Goal: Transaction & Acquisition: Book appointment/travel/reservation

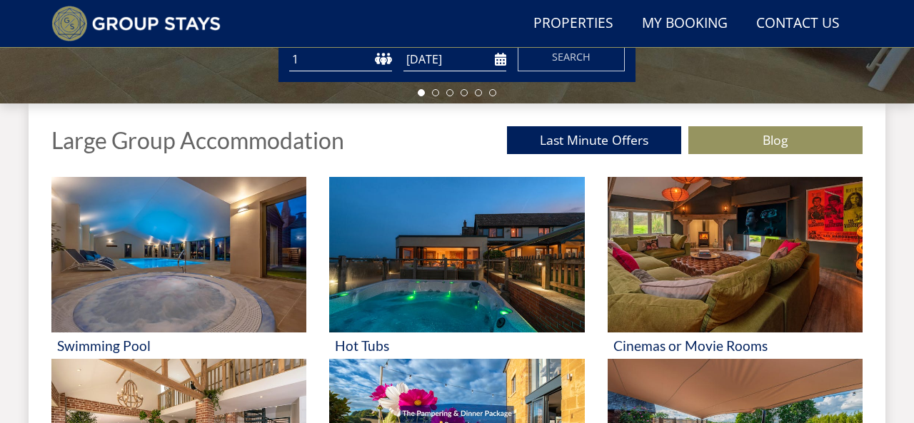
scroll to position [426, 0]
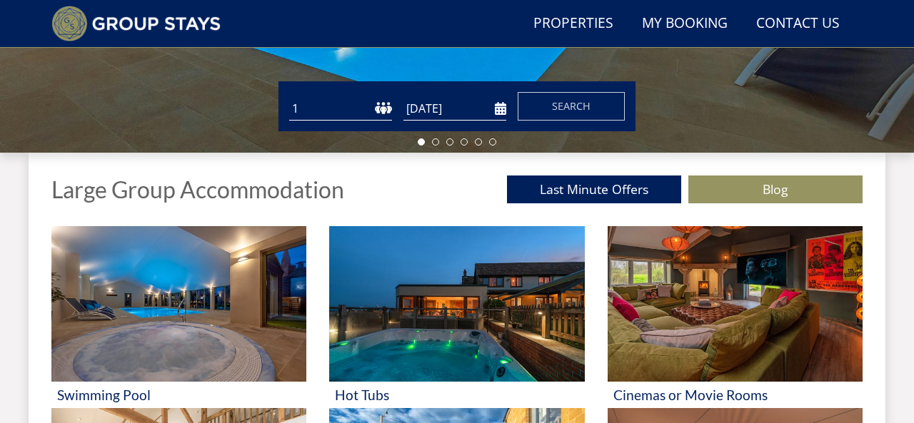
click at [368, 109] on select "1 2 3 4 5 6 7 8 9 10 11 12 13 14 15 16 17 18 19 20 21 22 23 24 25 26 27 28 29 3…" at bounding box center [340, 109] width 103 height 24
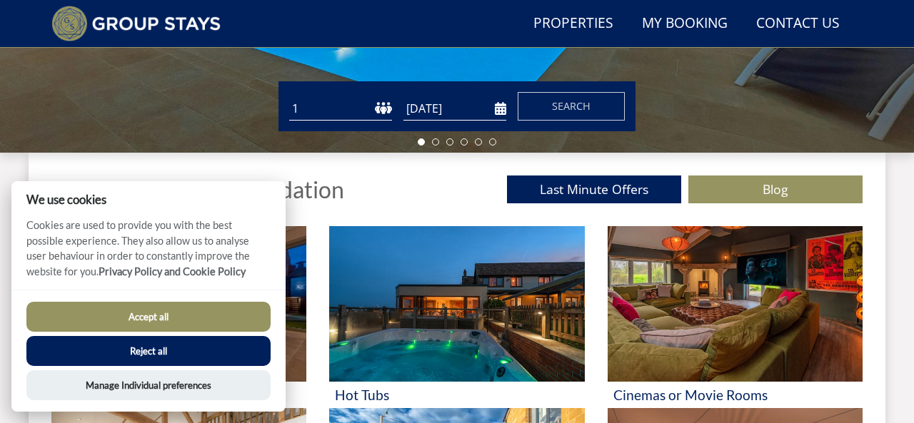
click at [330, 114] on select "1 2 3 4 5 6 7 8 9 10 11 12 13 14 15 16 17 18 19 20 21 22 23 24 25 26 27 28 29 3…" at bounding box center [340, 109] width 103 height 24
select select "20"
click at [442, 109] on input "[DATE]" at bounding box center [454, 109] width 103 height 24
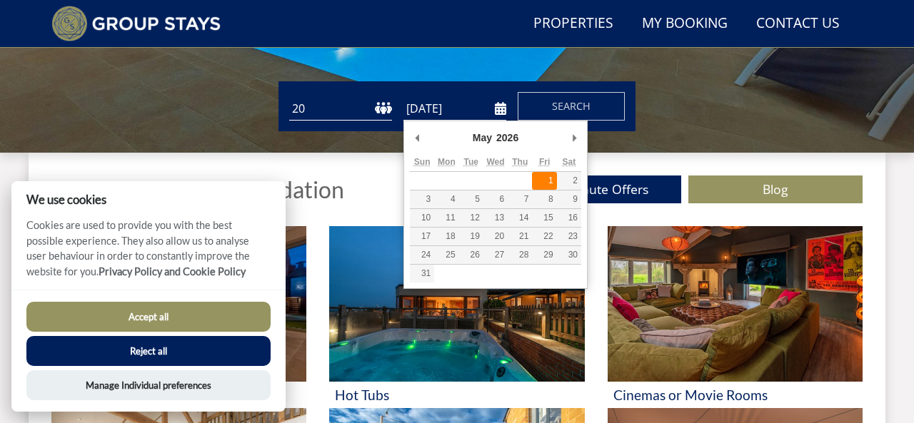
type input "01/05/2026"
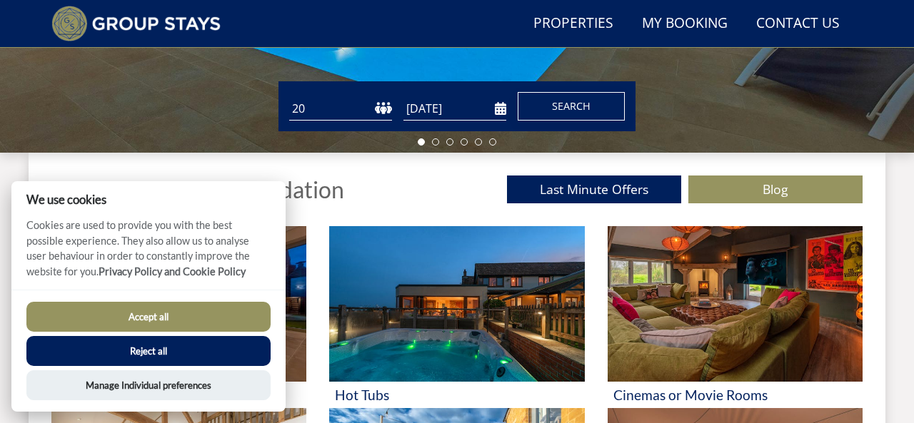
click at [573, 104] on span "Search" at bounding box center [571, 106] width 39 height 14
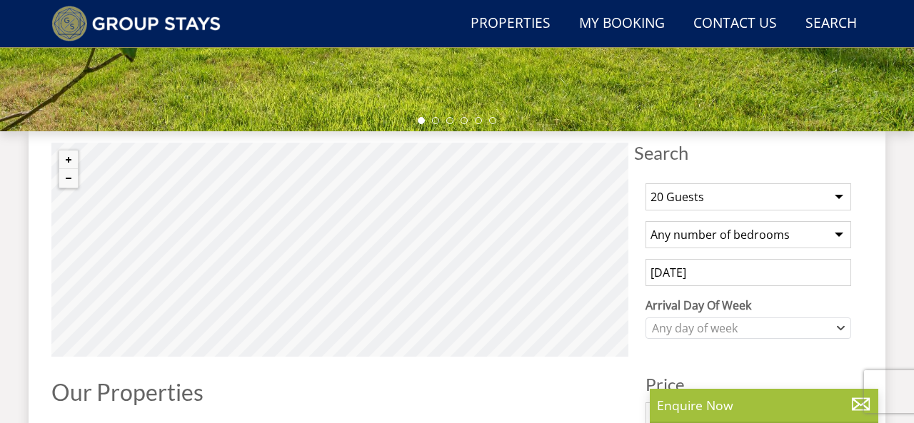
scroll to position [485, 0]
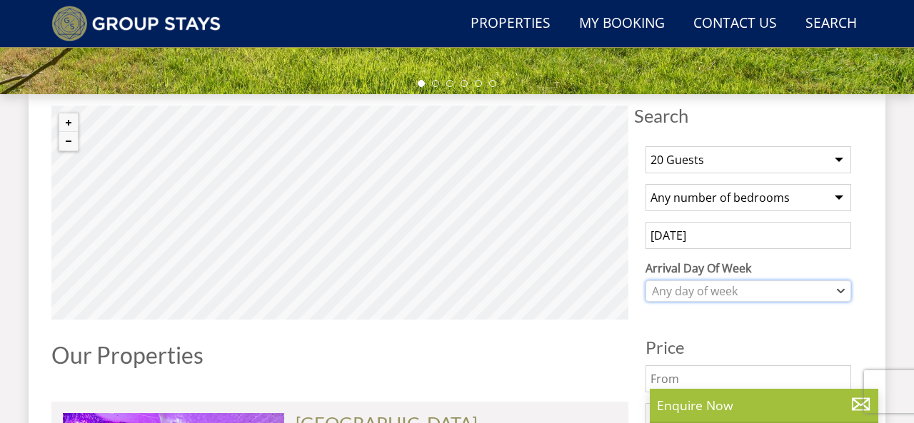
click at [725, 285] on div "Any day of week" at bounding box center [740, 291] width 185 height 16
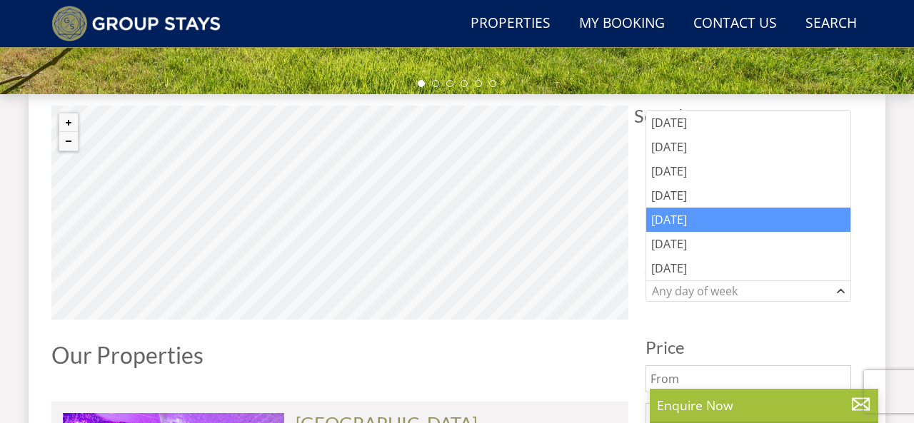
click at [695, 222] on div "Friday" at bounding box center [748, 220] width 204 height 24
click at [780, 341] on h3 "Price" at bounding box center [749, 347] width 206 height 19
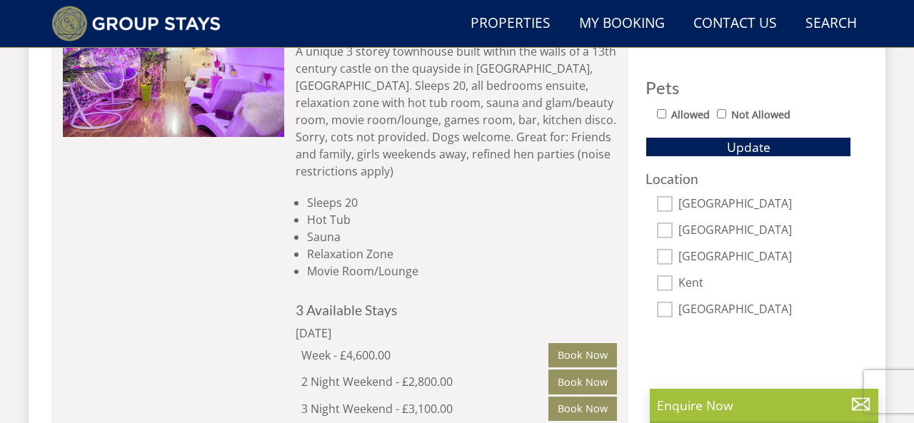
scroll to position [903, 0]
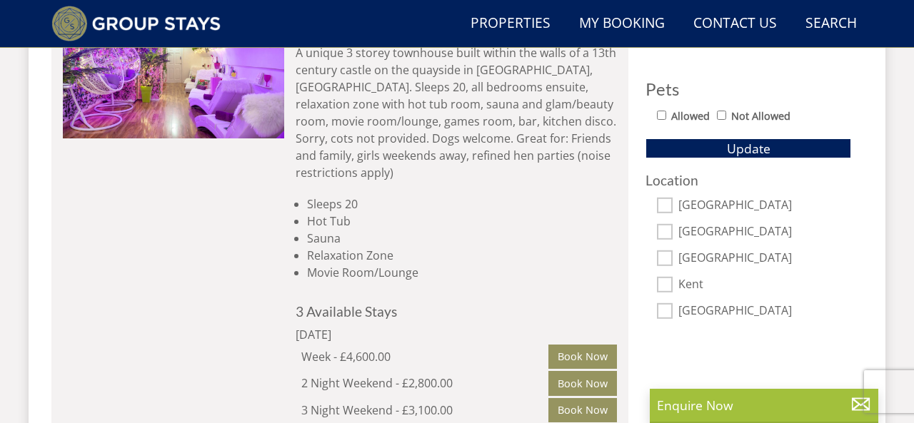
drag, startPoint x: 412, startPoint y: 363, endPoint x: 463, endPoint y: 363, distance: 50.7
click at [463, 375] on div "2 Night Weekend - £2,800.00" at bounding box center [424, 383] width 247 height 17
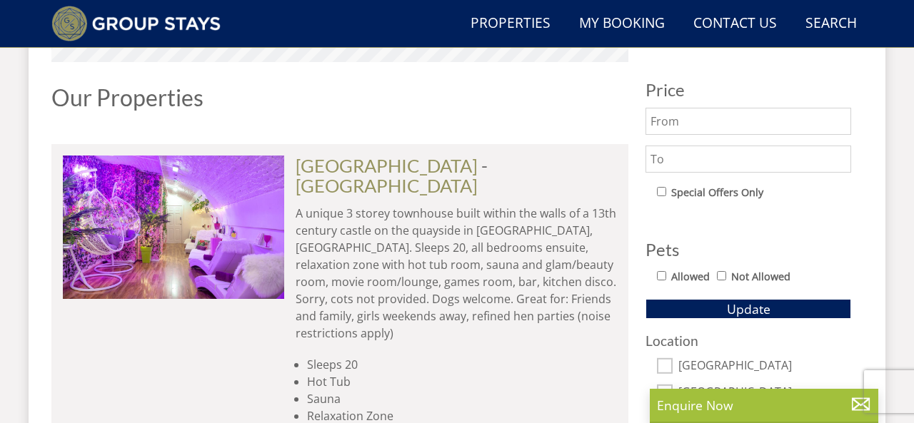
scroll to position [721, 0]
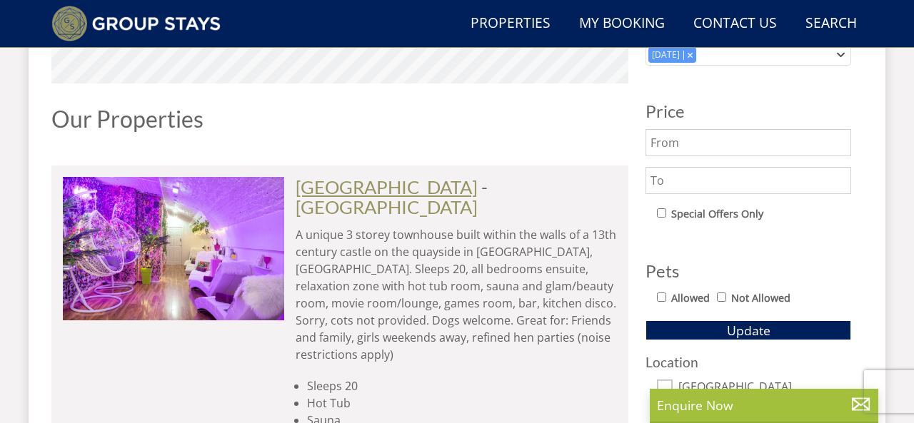
click at [349, 184] on link "[GEOGRAPHIC_DATA]" at bounding box center [387, 186] width 182 height 21
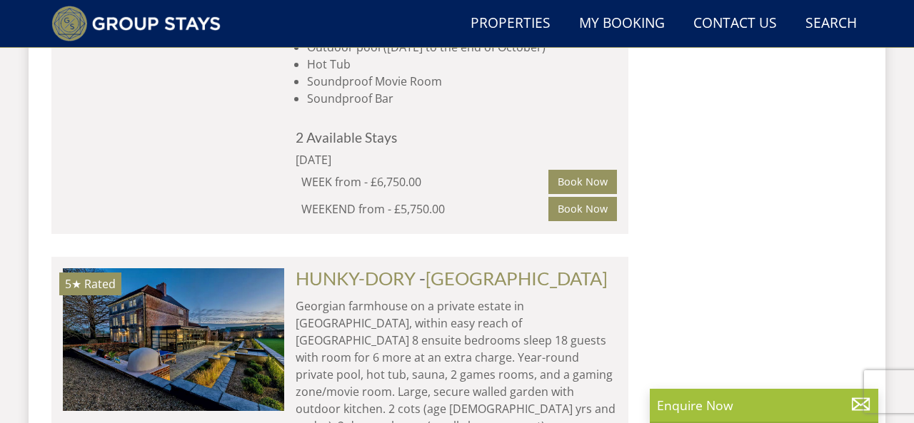
scroll to position [1984, 0]
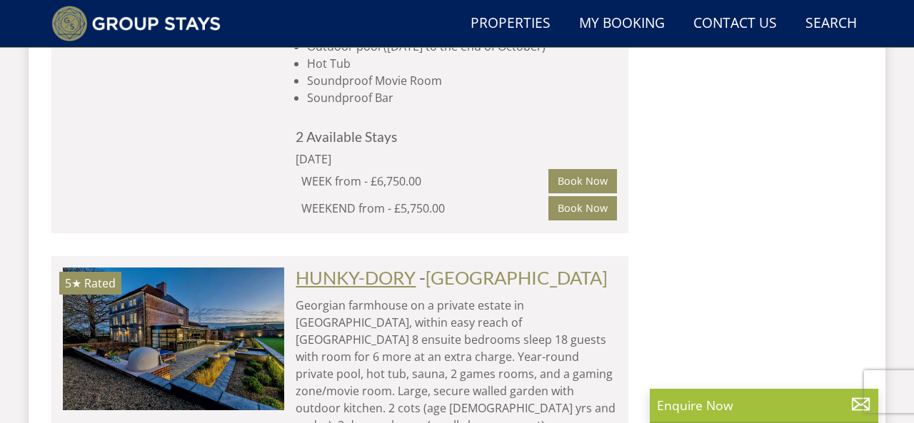
click at [381, 267] on link "HUNKY-DORY" at bounding box center [356, 277] width 120 height 21
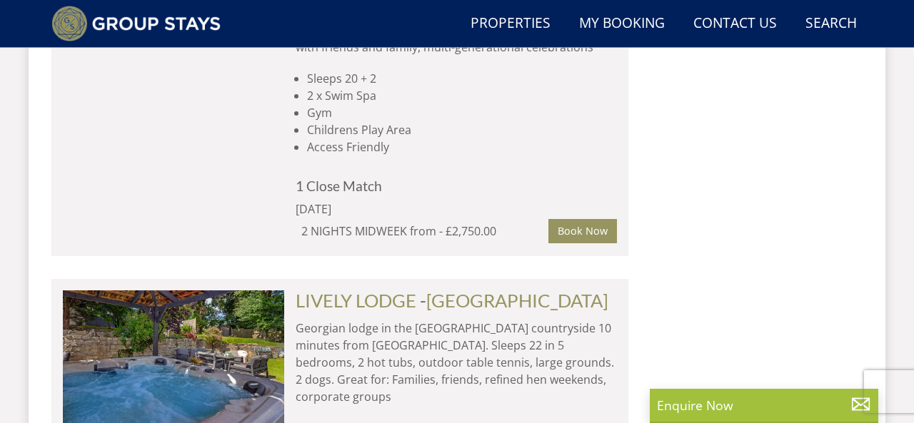
scroll to position [2739, 0]
click at [393, 289] on link "LIVELY LODGE" at bounding box center [356, 299] width 121 height 21
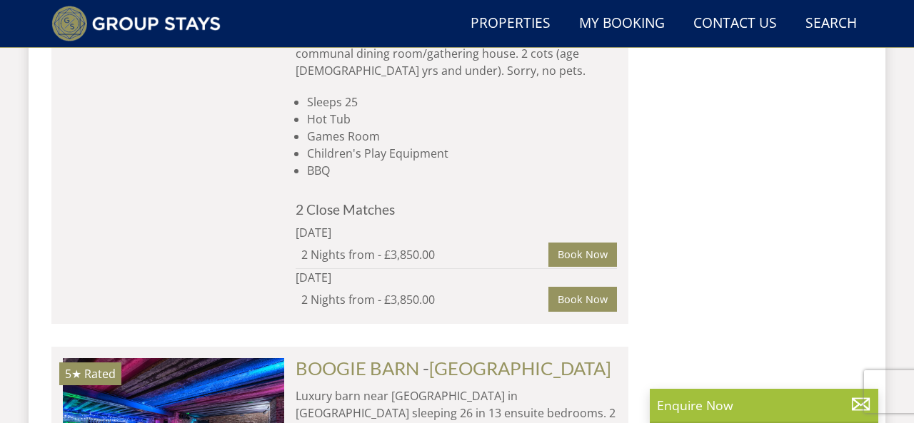
scroll to position [3524, 0]
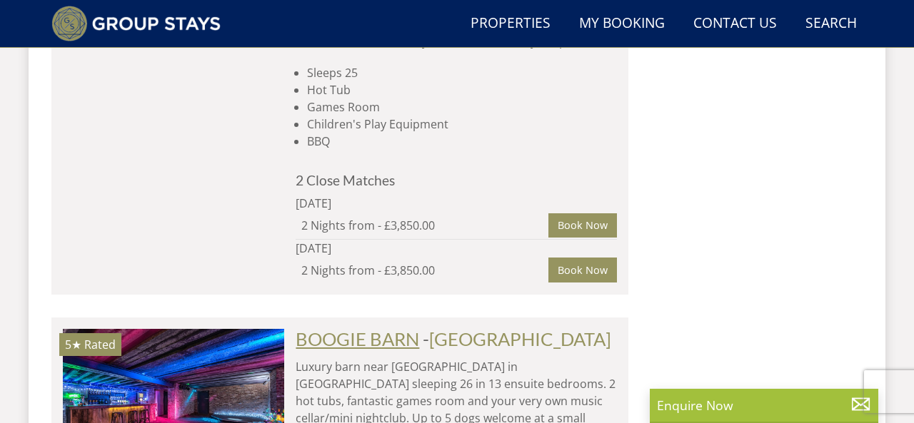
click at [380, 328] on link "BOOGIE BARN" at bounding box center [358, 338] width 124 height 21
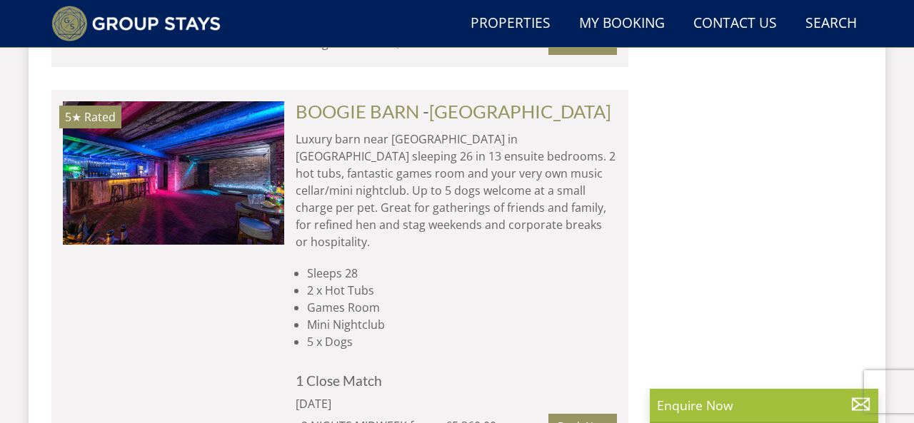
scroll to position [2177, 0]
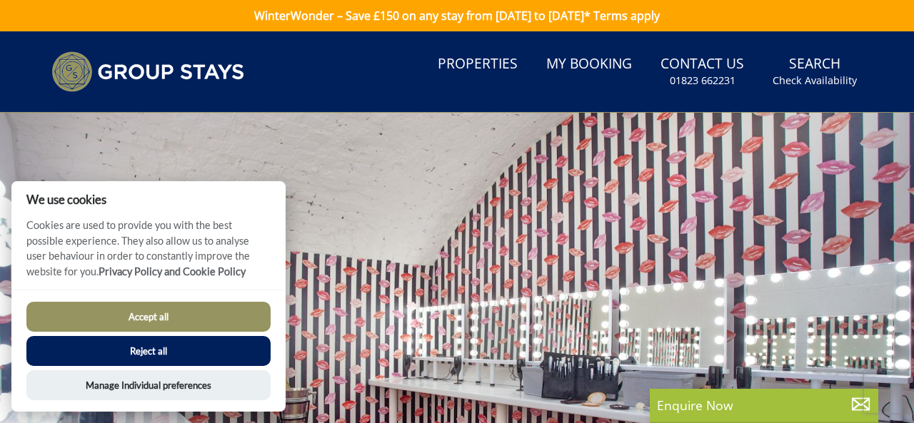
scroll to position [253, 0]
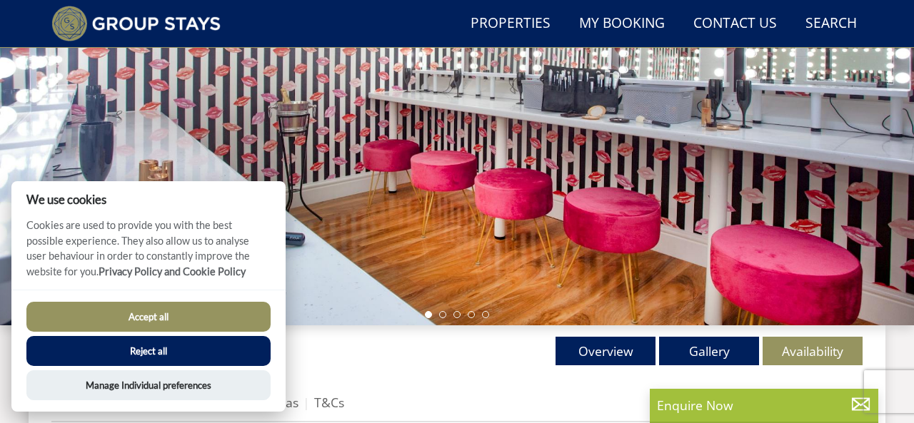
click at [203, 321] on button "Accept all" at bounding box center [148, 317] width 244 height 30
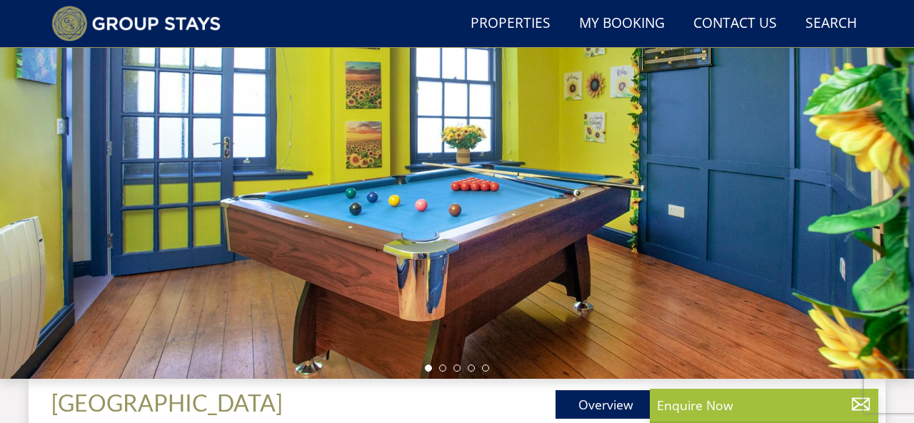
scroll to position [200, 0]
click at [448, 374] on div at bounding box center [457, 129] width 914 height 500
click at [446, 373] on div at bounding box center [457, 129] width 914 height 500
click at [445, 371] on ul at bounding box center [457, 368] width 64 height 7
click at [439, 370] on li at bounding box center [442, 368] width 7 height 7
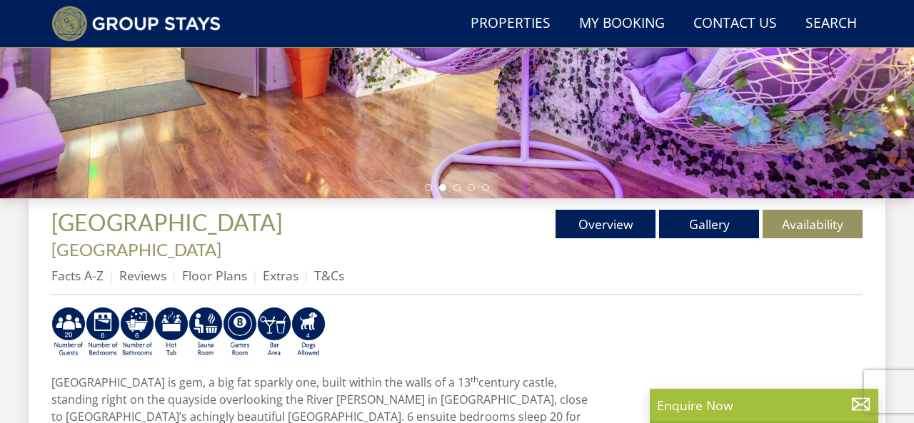
scroll to position [378, 0]
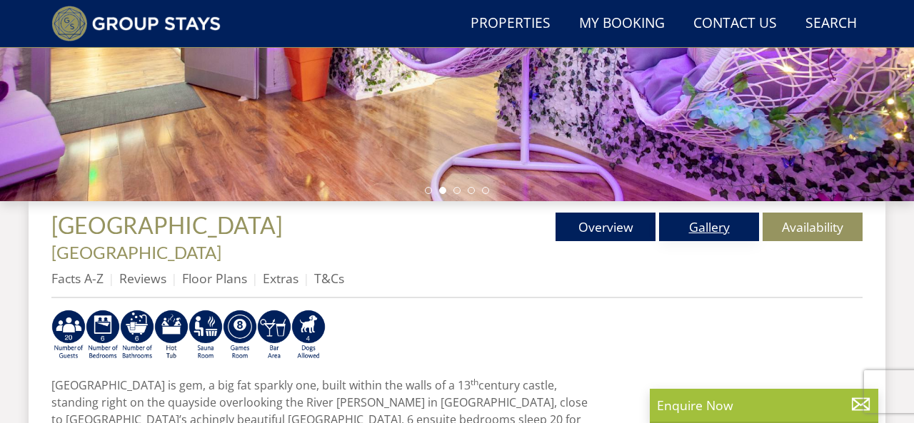
click at [709, 224] on link "Gallery" at bounding box center [709, 227] width 100 height 29
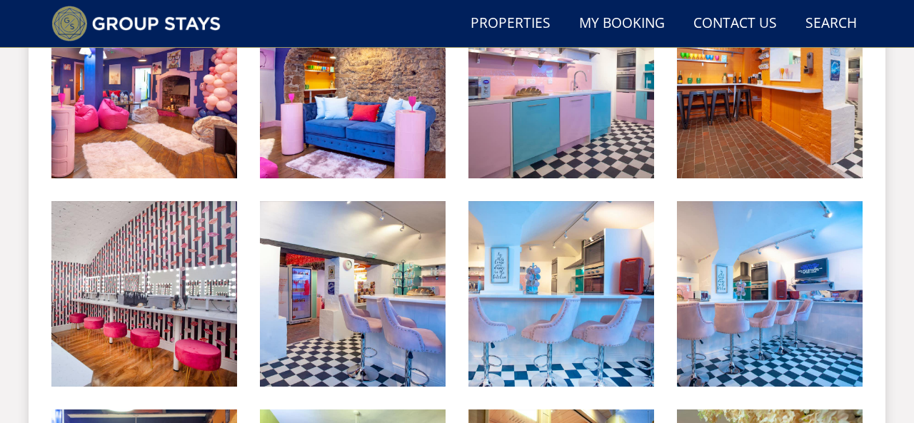
scroll to position [903, 0]
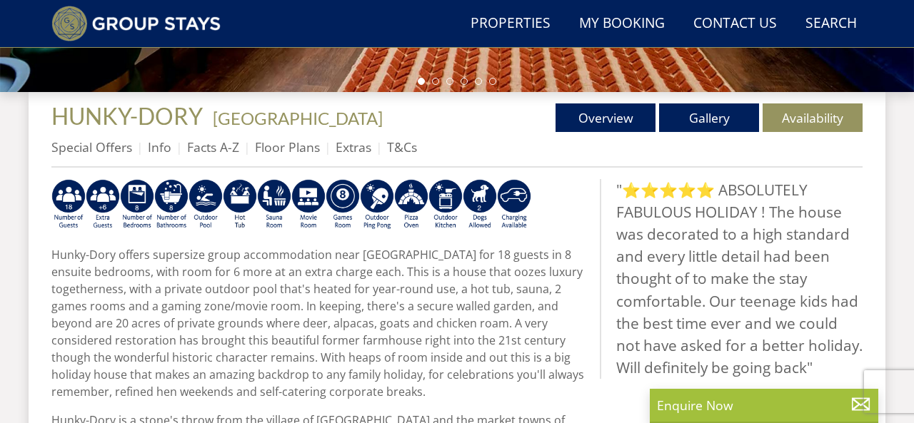
scroll to position [496, 0]
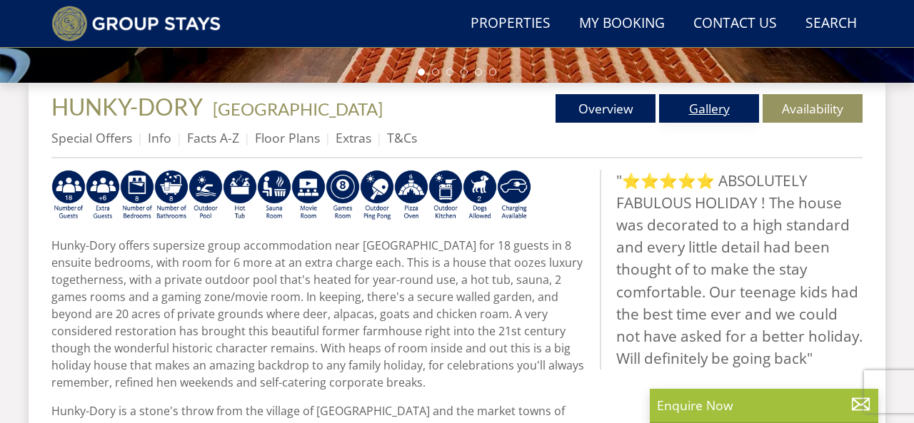
click at [685, 104] on link "Gallery" at bounding box center [709, 108] width 100 height 29
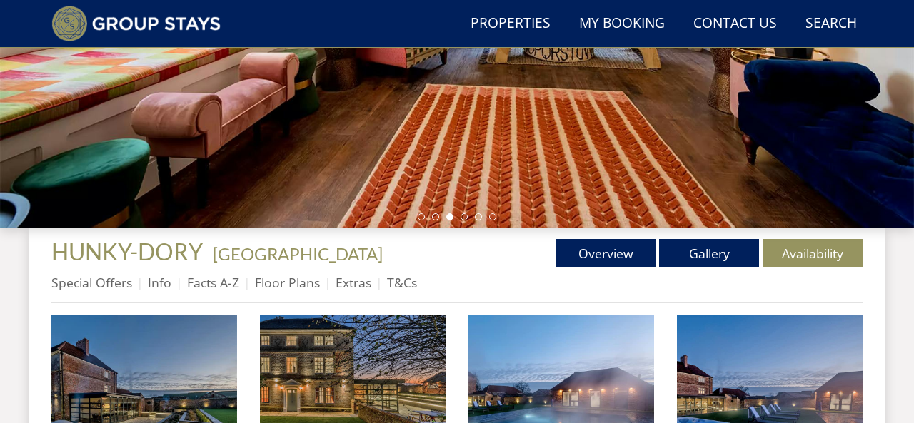
scroll to position [344, 0]
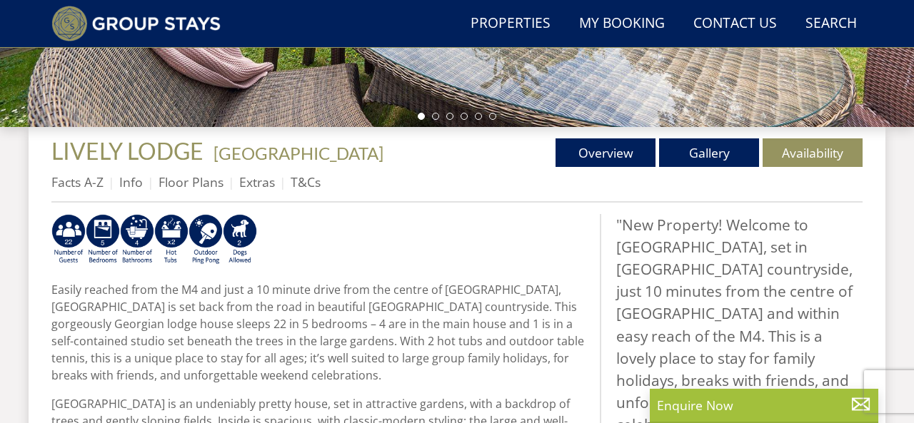
scroll to position [478, 0]
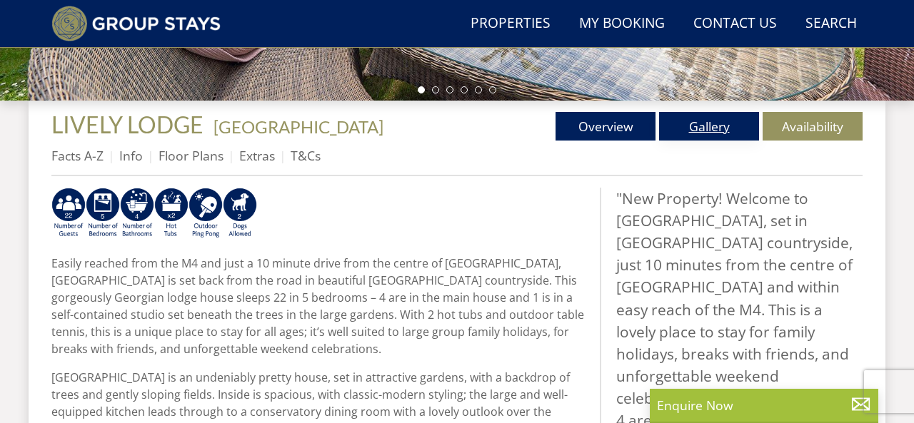
click at [688, 135] on link "Gallery" at bounding box center [709, 126] width 100 height 29
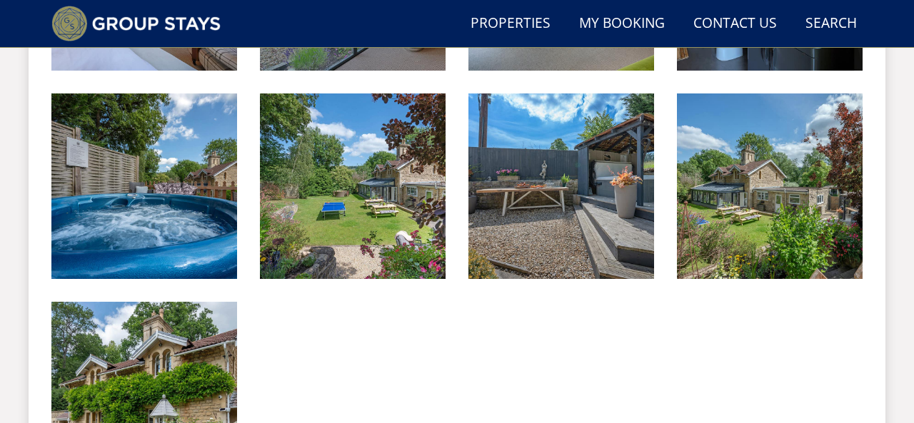
scroll to position [1848, 0]
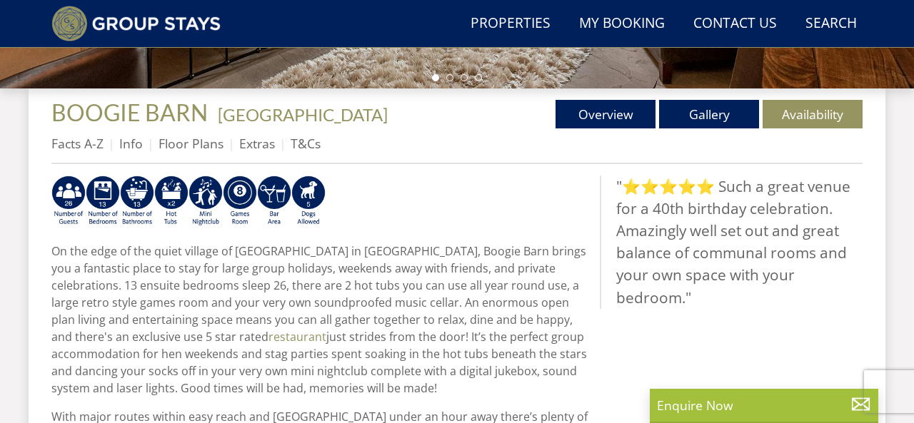
scroll to position [494, 0]
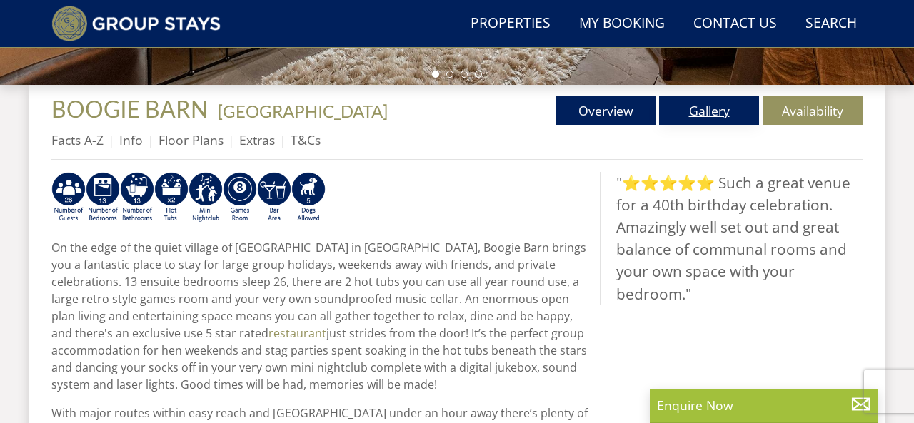
click at [718, 106] on link "Gallery" at bounding box center [709, 110] width 100 height 29
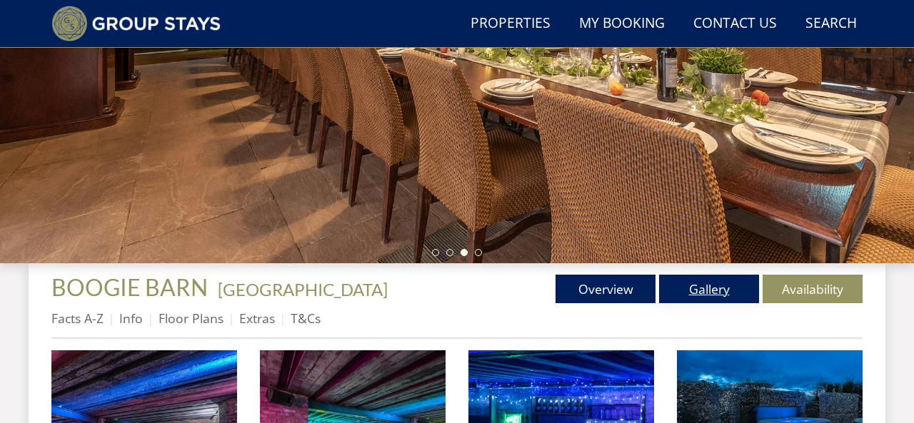
scroll to position [369, 0]
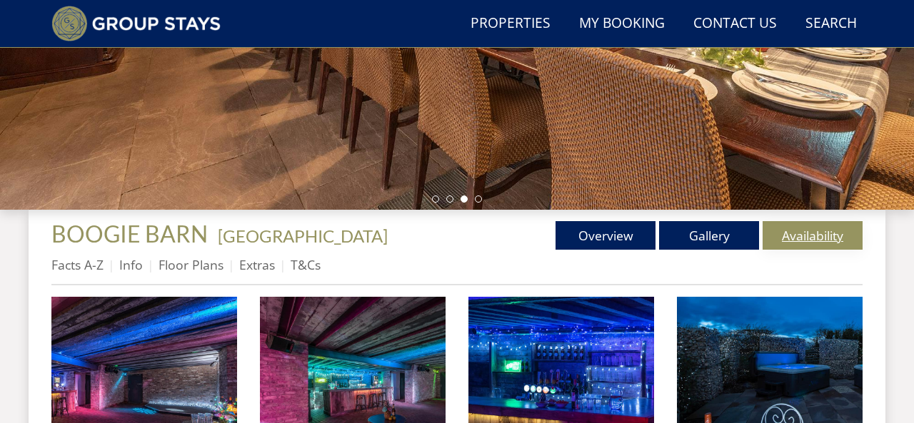
click at [799, 226] on link "Availability" at bounding box center [813, 235] width 100 height 29
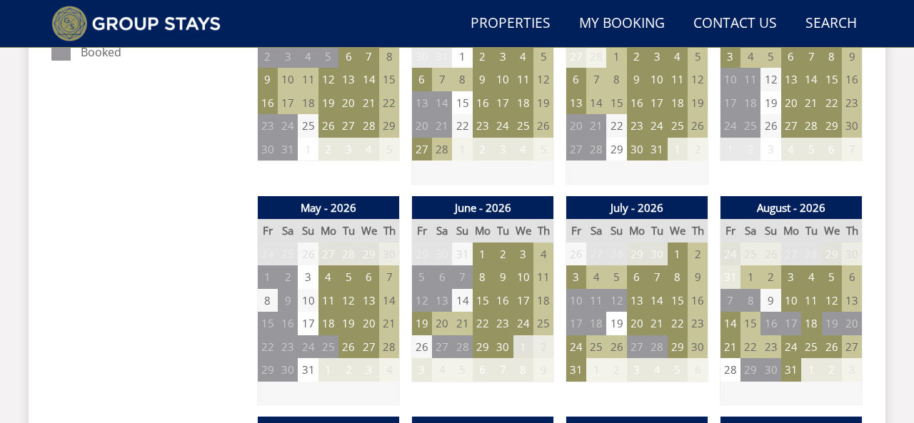
scroll to position [910, 0]
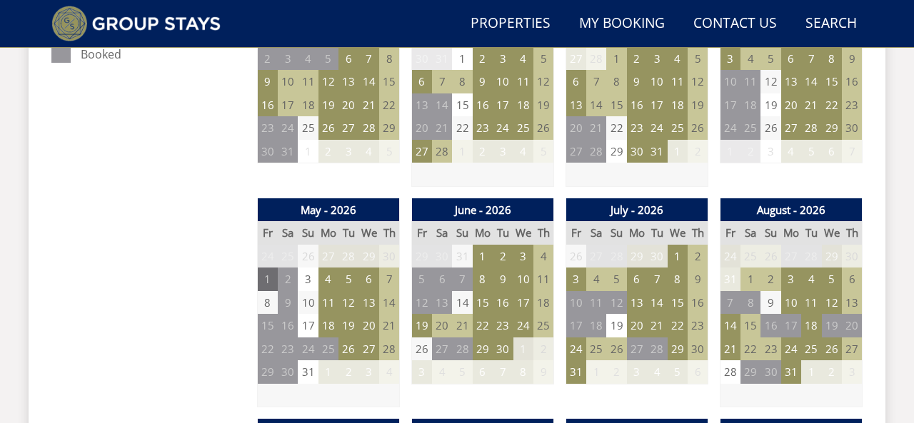
click at [273, 282] on td "1" at bounding box center [268, 280] width 20 height 24
click at [308, 281] on td "3" at bounding box center [308, 280] width 20 height 24
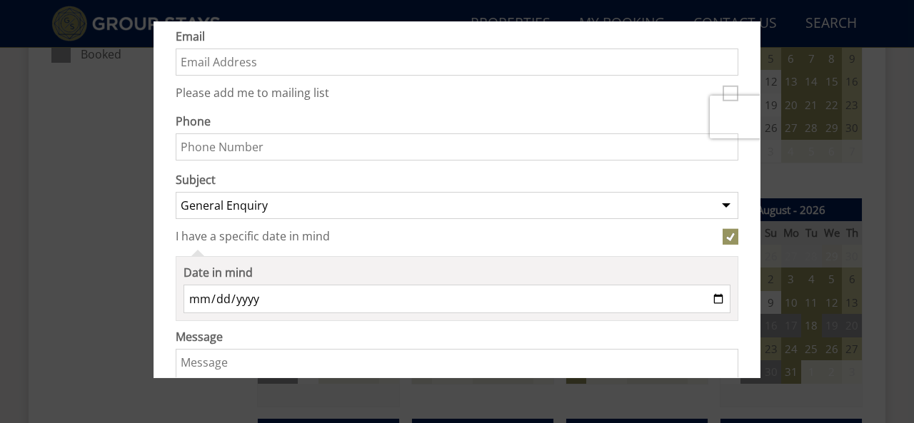
scroll to position [323, 0]
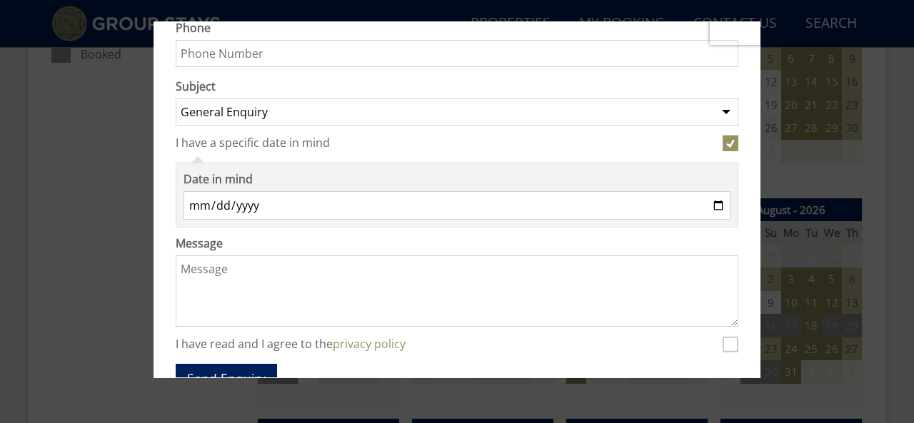
click at [89, 235] on div at bounding box center [457, 211] width 914 height 423
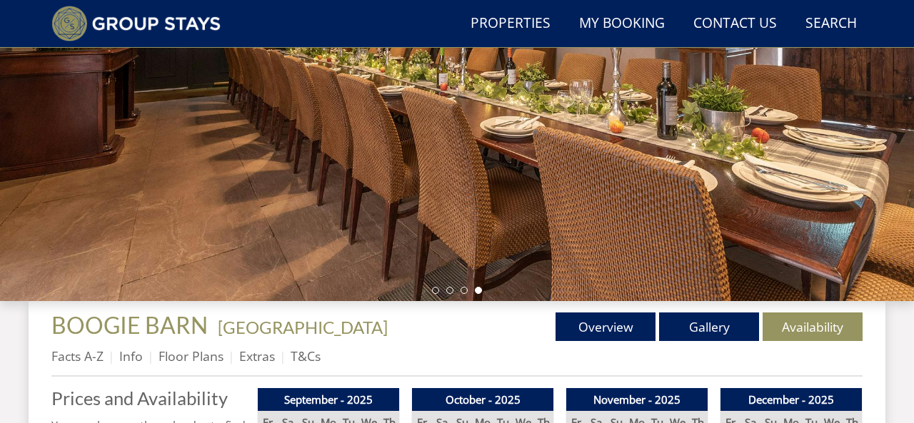
scroll to position [0, 0]
